Goal: Transaction & Acquisition: Download file/media

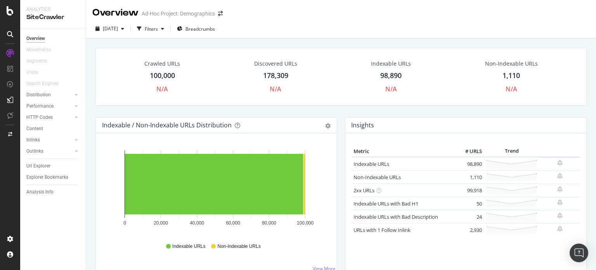
drag, startPoint x: 53, startPoint y: 167, endPoint x: 192, endPoint y: 163, distance: 139.1
click at [53, 167] on link "Url Explorer" at bounding box center [53, 166] width 54 height 8
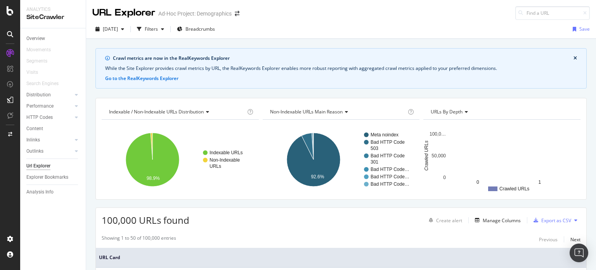
scroll to position [103, 0]
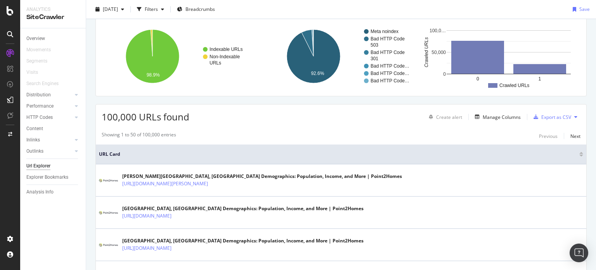
click at [495, 108] on div "100,000 URLs found Create alert Manage Columns Export as CSV" at bounding box center [341, 113] width 491 height 19
click at [499, 117] on div "Manage Columns" at bounding box center [502, 117] width 38 height 7
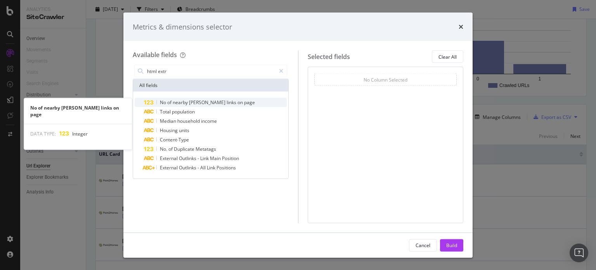
type input "html extr"
click at [191, 104] on span "[PERSON_NAME]" at bounding box center [208, 102] width 38 height 7
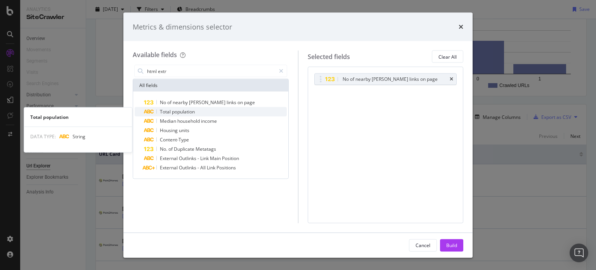
click at [189, 111] on span "population" at bounding box center [183, 111] width 23 height 7
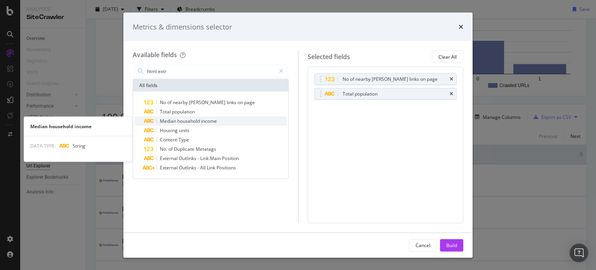
click at [190, 124] on span "household" at bounding box center [189, 121] width 24 height 7
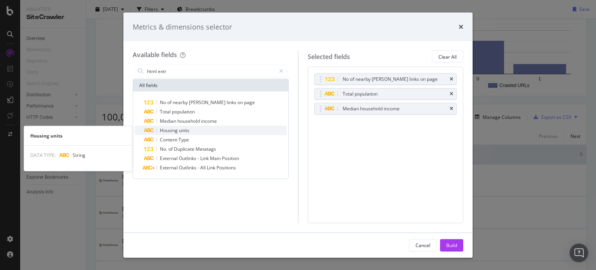
click at [182, 131] on span "units" at bounding box center [184, 130] width 10 height 7
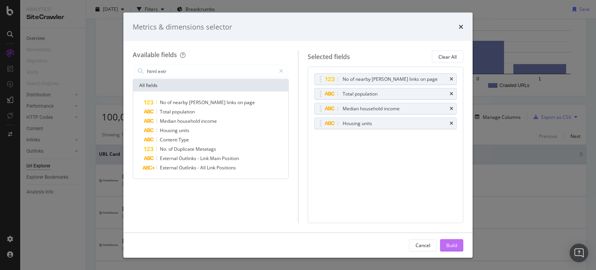
click at [455, 245] on div "Build" at bounding box center [452, 245] width 11 height 7
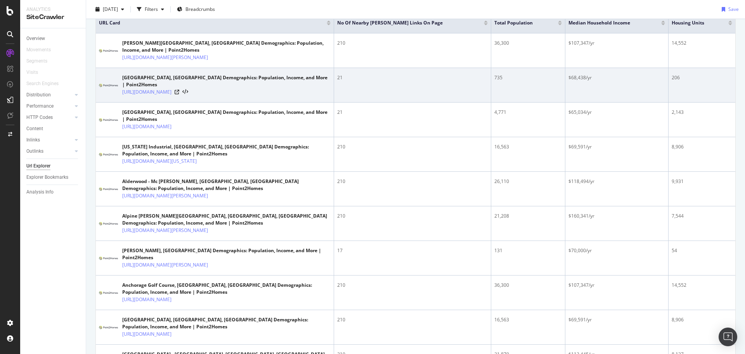
scroll to position [104, 0]
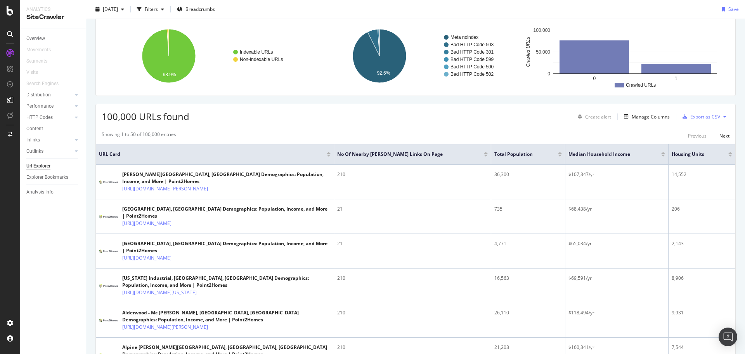
click at [596, 115] on div "Export as CSV" at bounding box center [706, 116] width 30 height 7
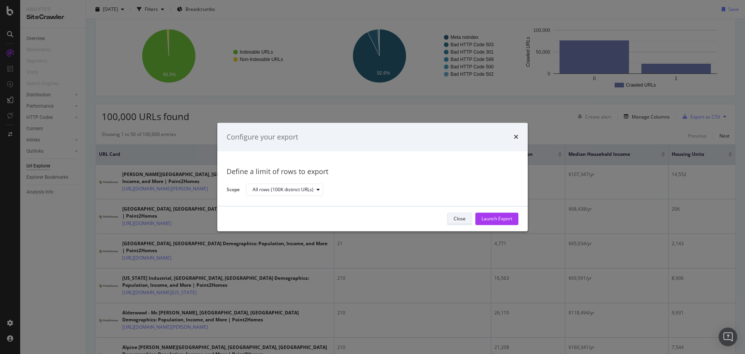
click at [454, 219] on div "Close" at bounding box center [460, 218] width 12 height 7
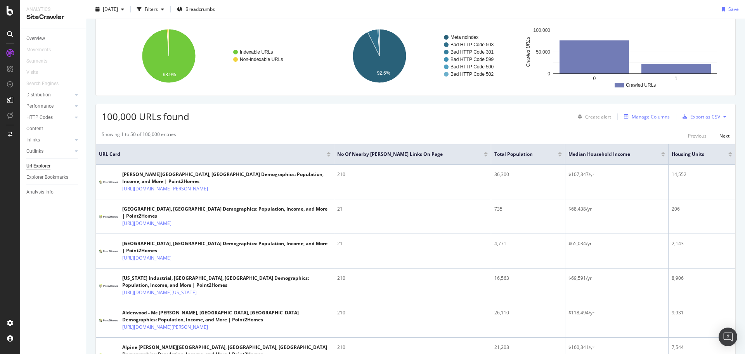
click at [596, 114] on div "Manage Columns" at bounding box center [651, 116] width 38 height 7
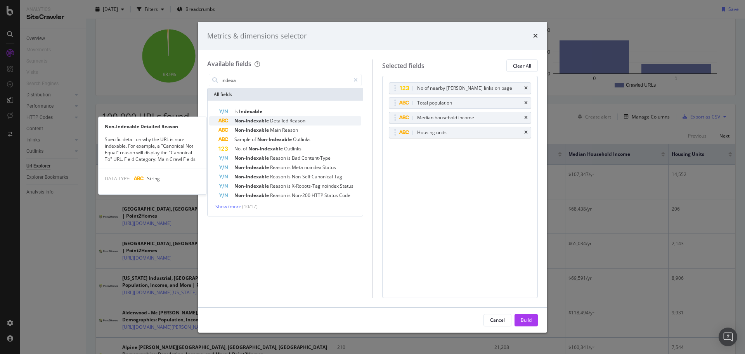
type input "indexa"
click at [276, 123] on span "Detailed" at bounding box center [279, 120] width 19 height 7
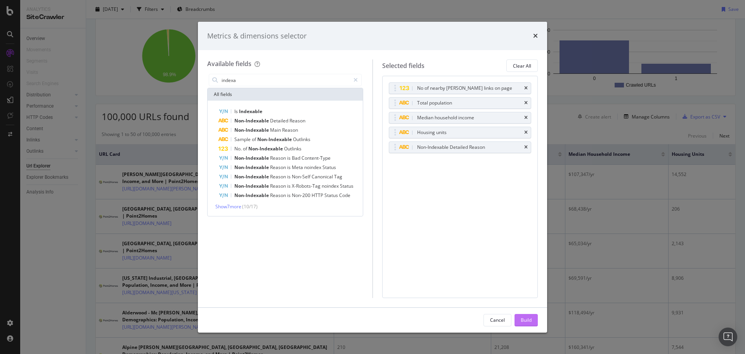
click at [528, 269] on div "Build" at bounding box center [526, 319] width 11 height 7
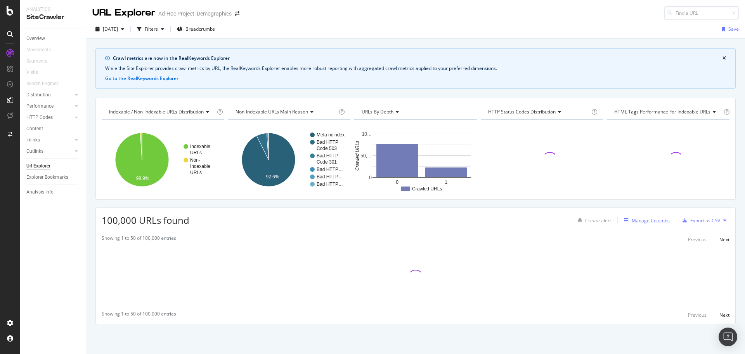
click at [596, 220] on div "Manage Columns" at bounding box center [651, 220] width 38 height 7
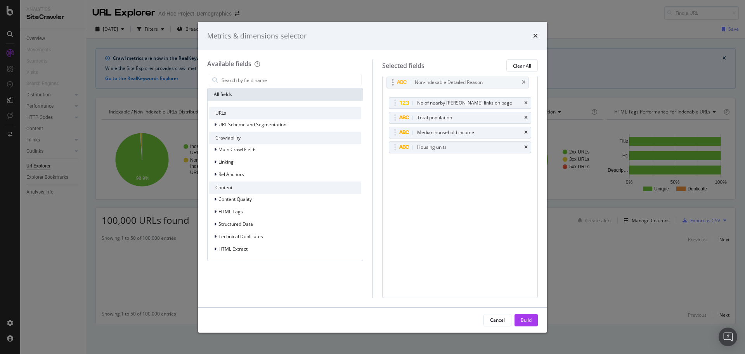
drag, startPoint x: 394, startPoint y: 145, endPoint x: 392, endPoint y: 80, distance: 64.9
click at [392, 80] on body "Analytics SiteCrawler Overview Movements Segments Visits Search Engines Distrib…" at bounding box center [372, 177] width 745 height 354
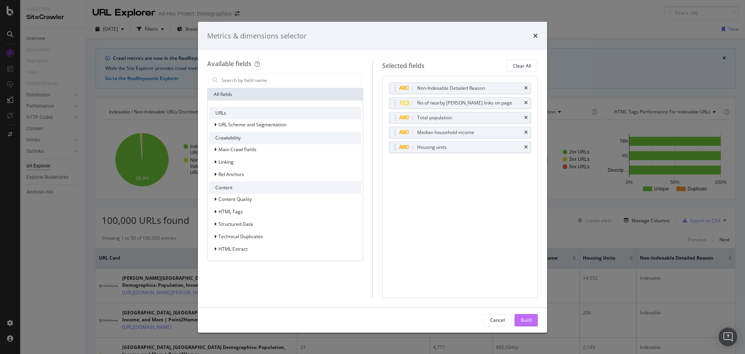
click at [523, 269] on div "Build" at bounding box center [526, 319] width 11 height 7
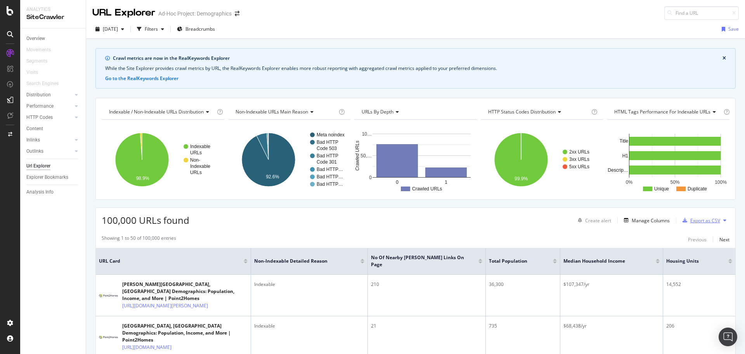
click at [596, 222] on div "Export as CSV" at bounding box center [706, 220] width 30 height 7
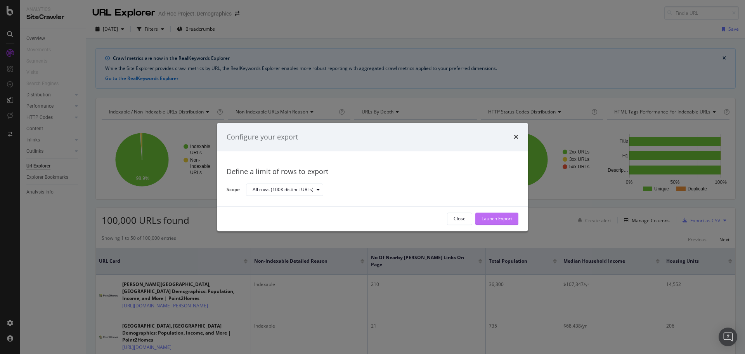
click at [488, 216] on div "Launch Export" at bounding box center [497, 218] width 31 height 7
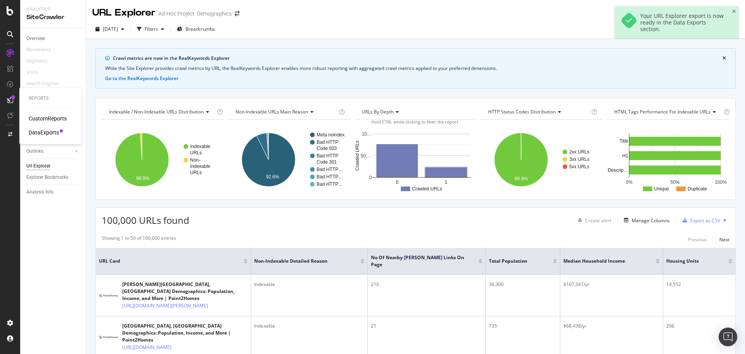
click at [15, 101] on div at bounding box center [10, 100] width 12 height 12
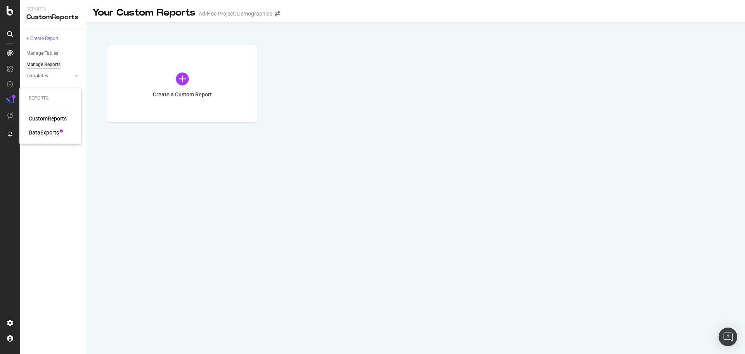
click at [44, 130] on div "DataExports" at bounding box center [44, 133] width 30 height 8
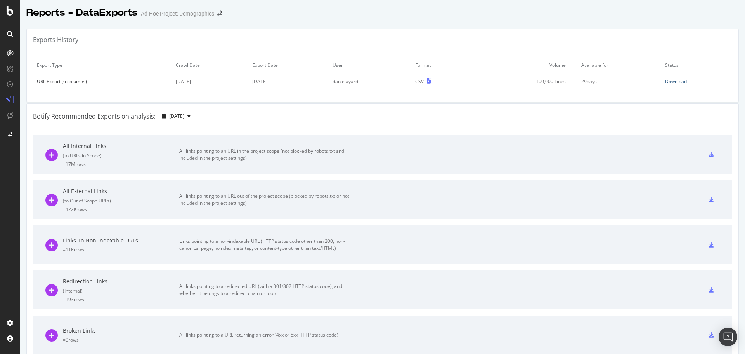
click at [596, 83] on div "Download" at bounding box center [676, 81] width 22 height 7
